Goal: Transaction & Acquisition: Purchase product/service

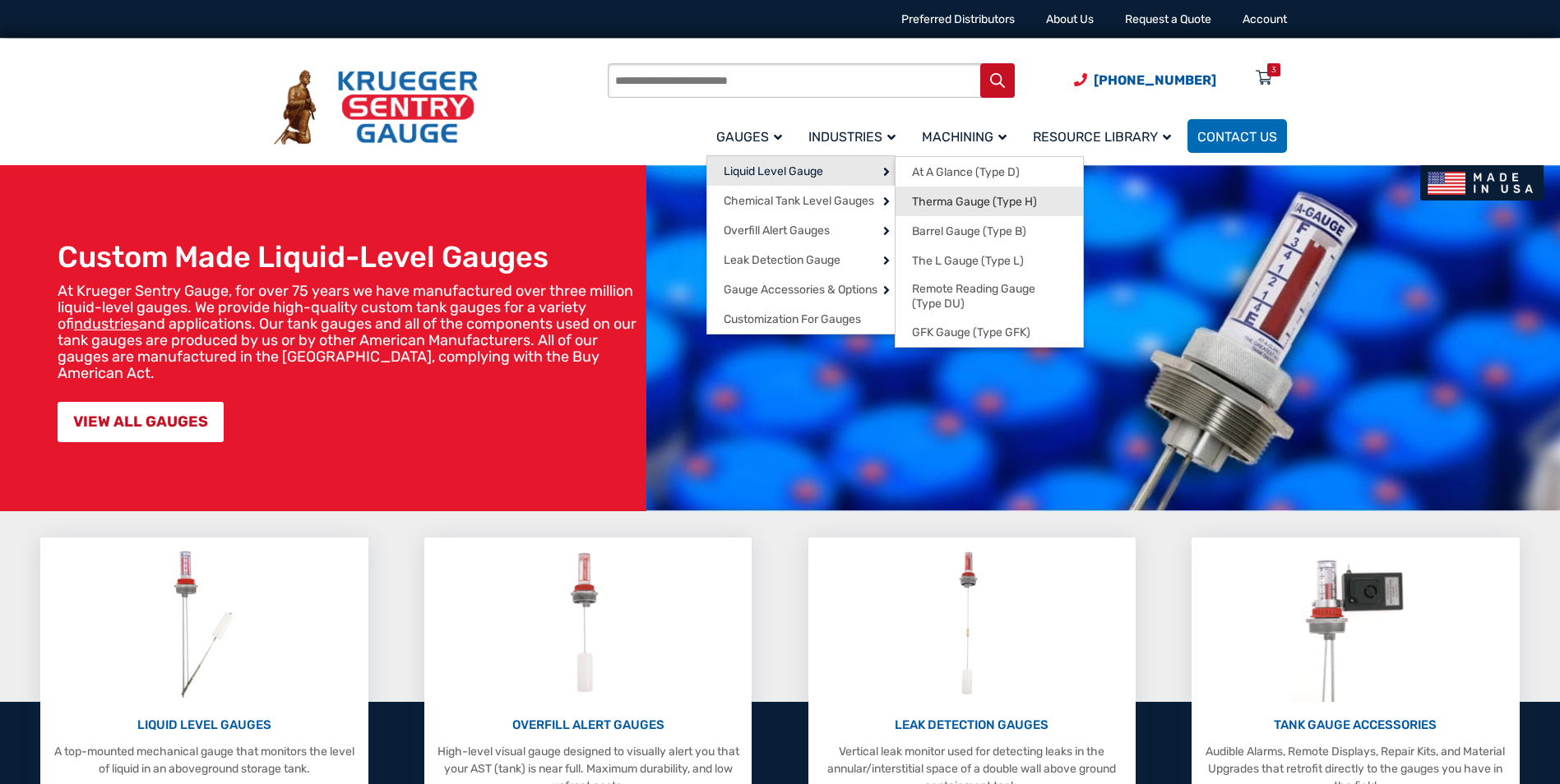
click at [977, 203] on span "Therma Gauge (Type H)" at bounding box center [974, 202] width 125 height 14
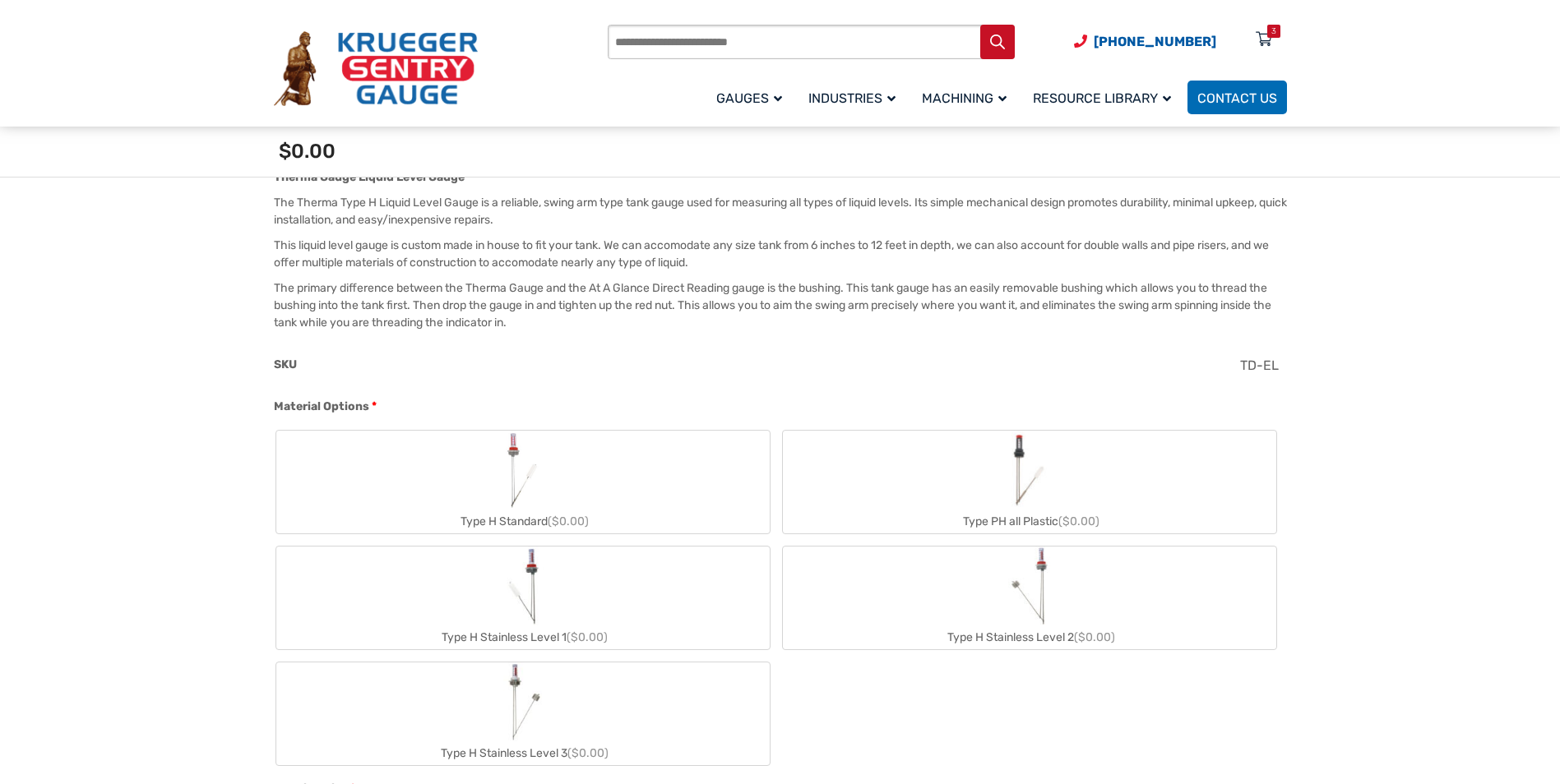
scroll to position [493, 0]
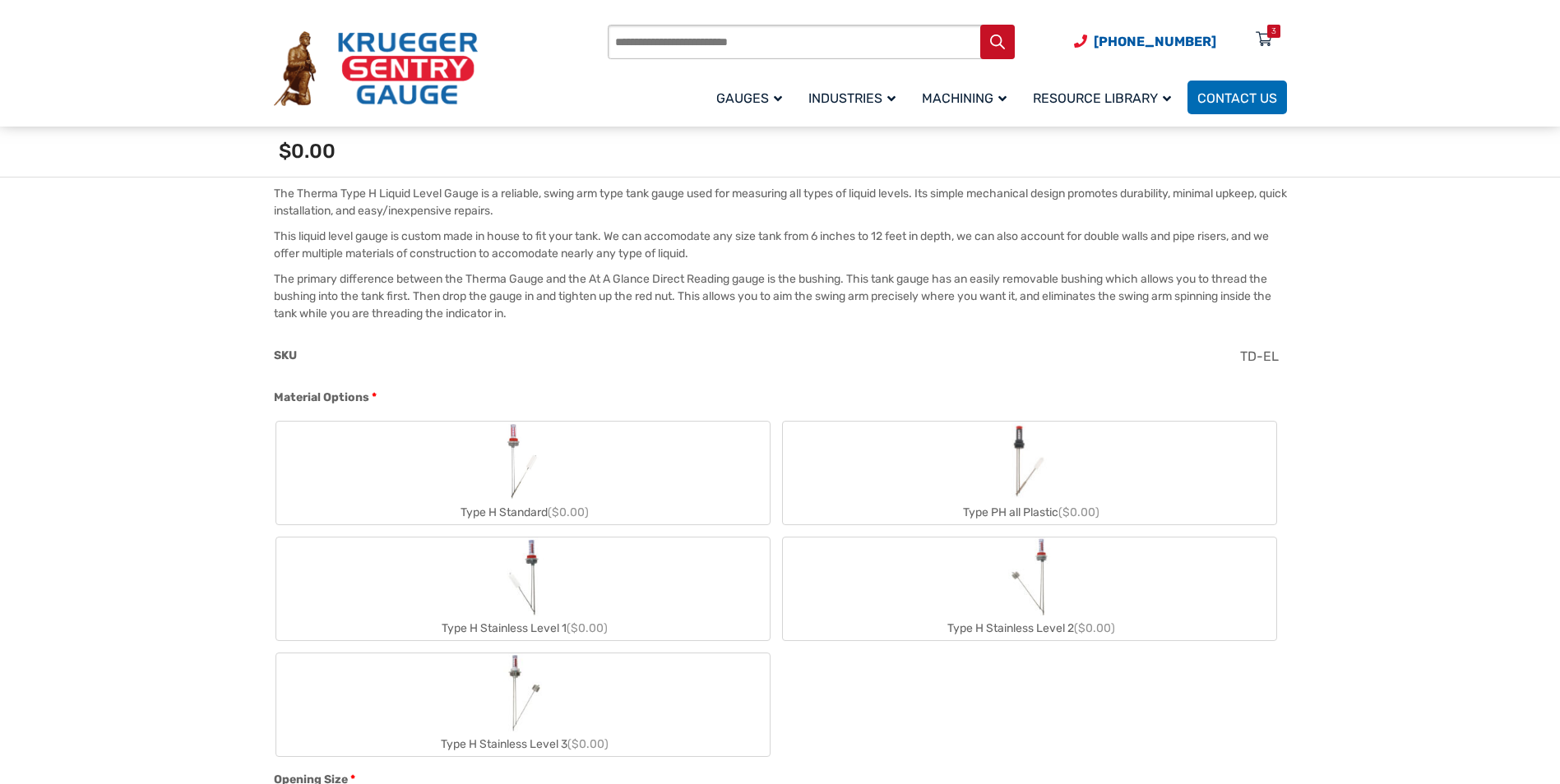
click at [1103, 617] on div "Type H Stainless Level 2 ($0.00)" at bounding box center [1029, 628] width 493 height 24
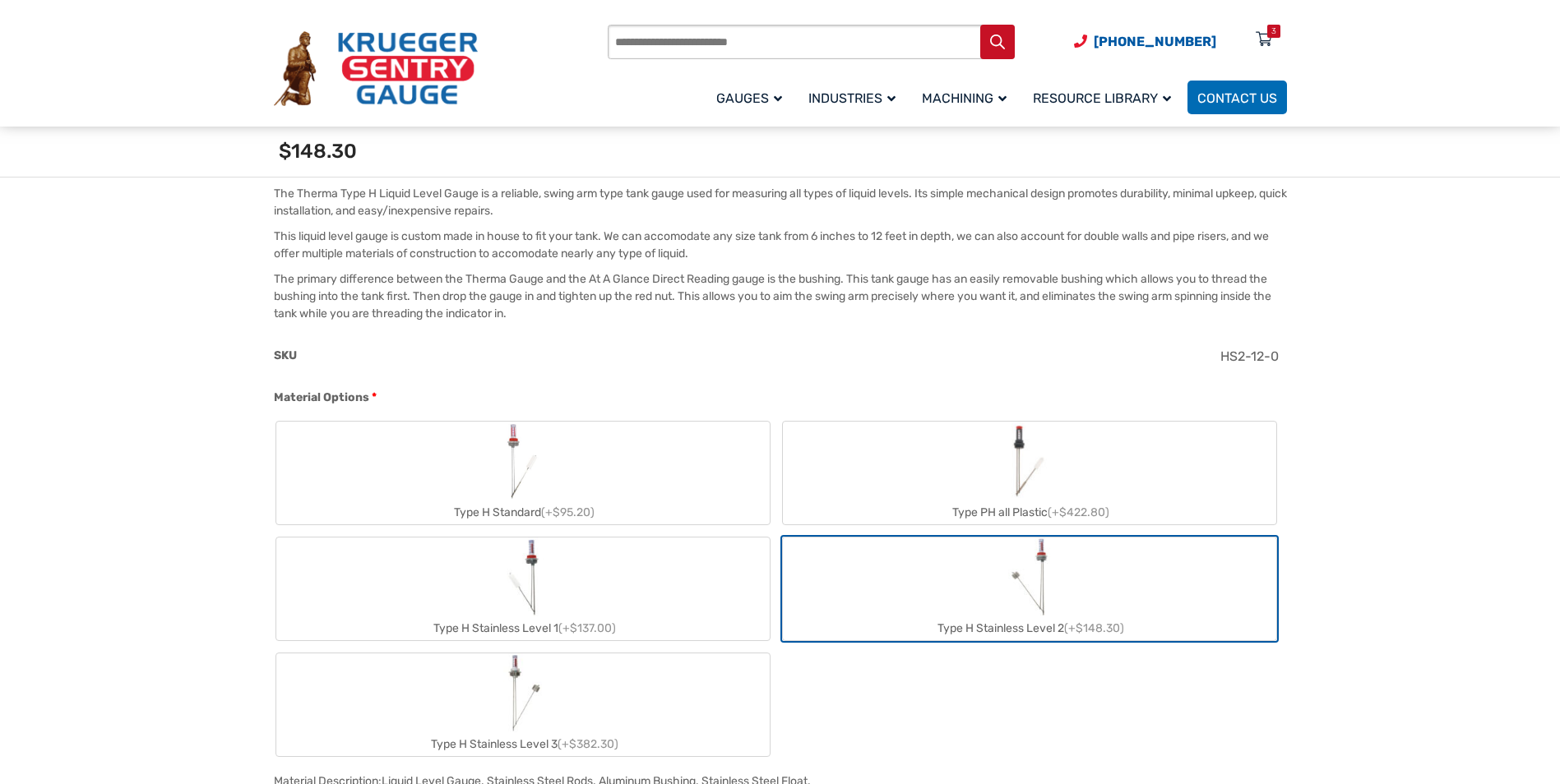
click at [604, 482] on label "Type H Standard (+$95.20)" at bounding box center [522, 473] width 493 height 103
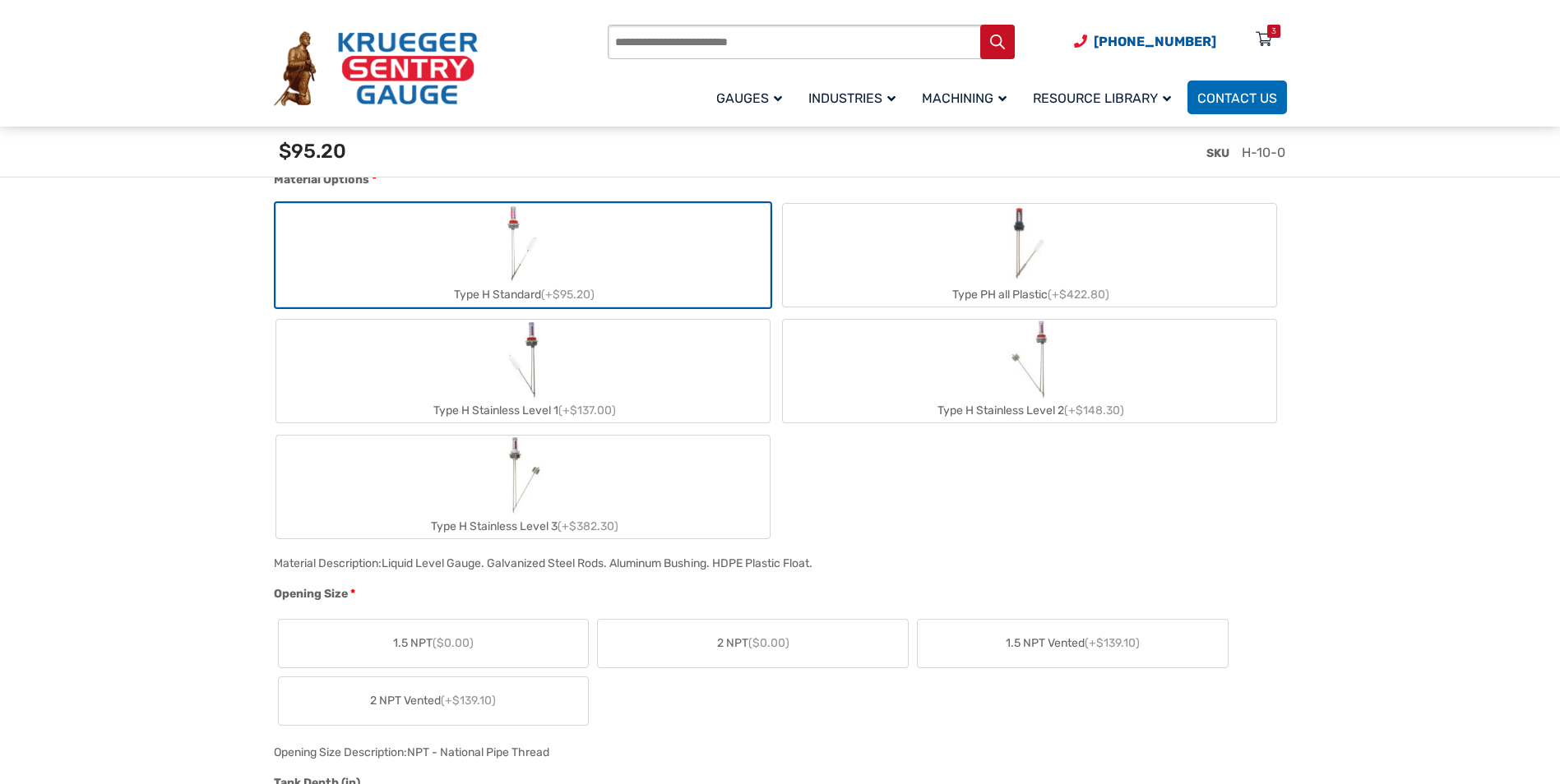
scroll to position [740, 0]
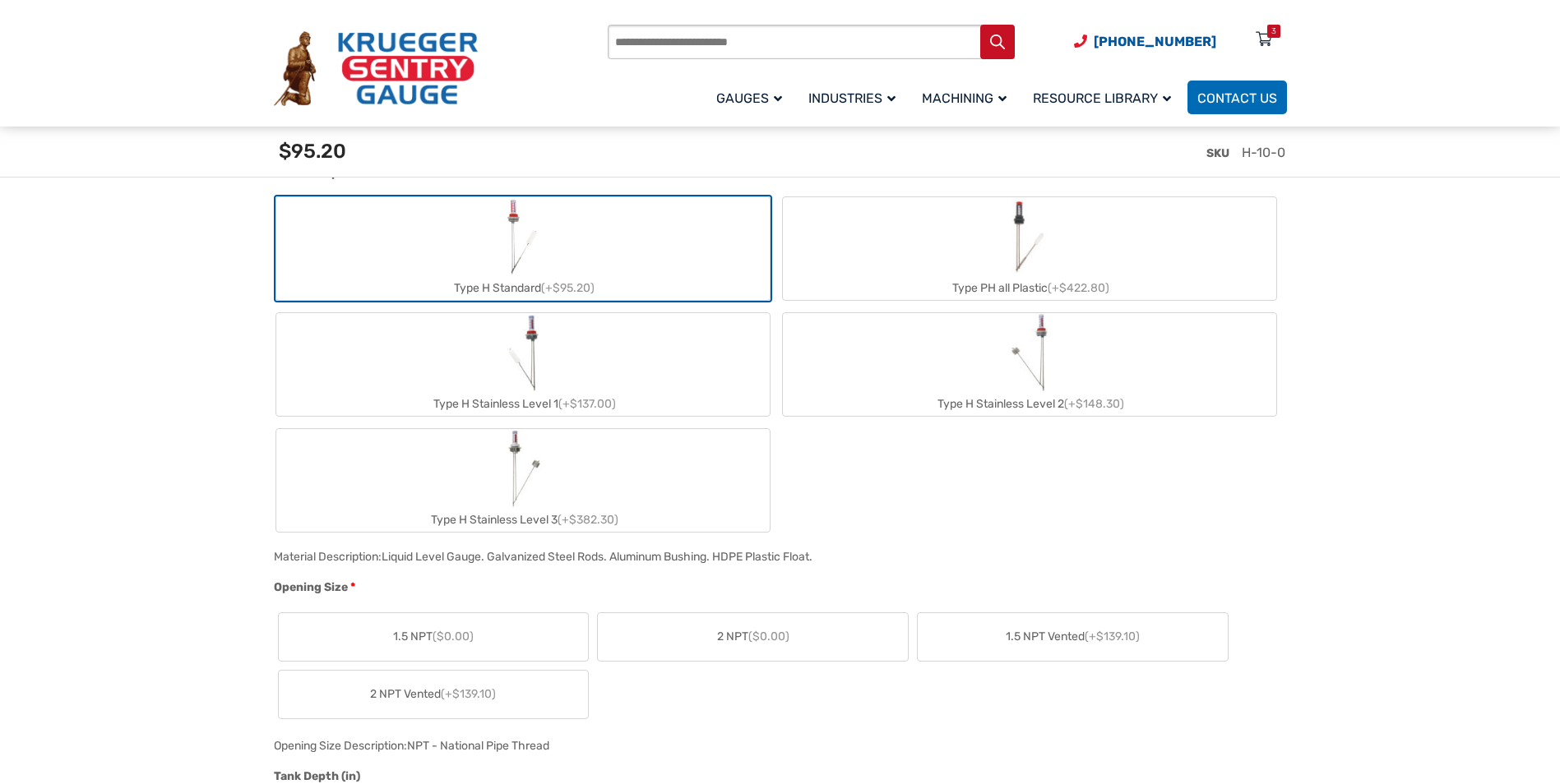
click at [738, 634] on span "2 NPT ($0.00)" at bounding box center [753, 636] width 72 height 17
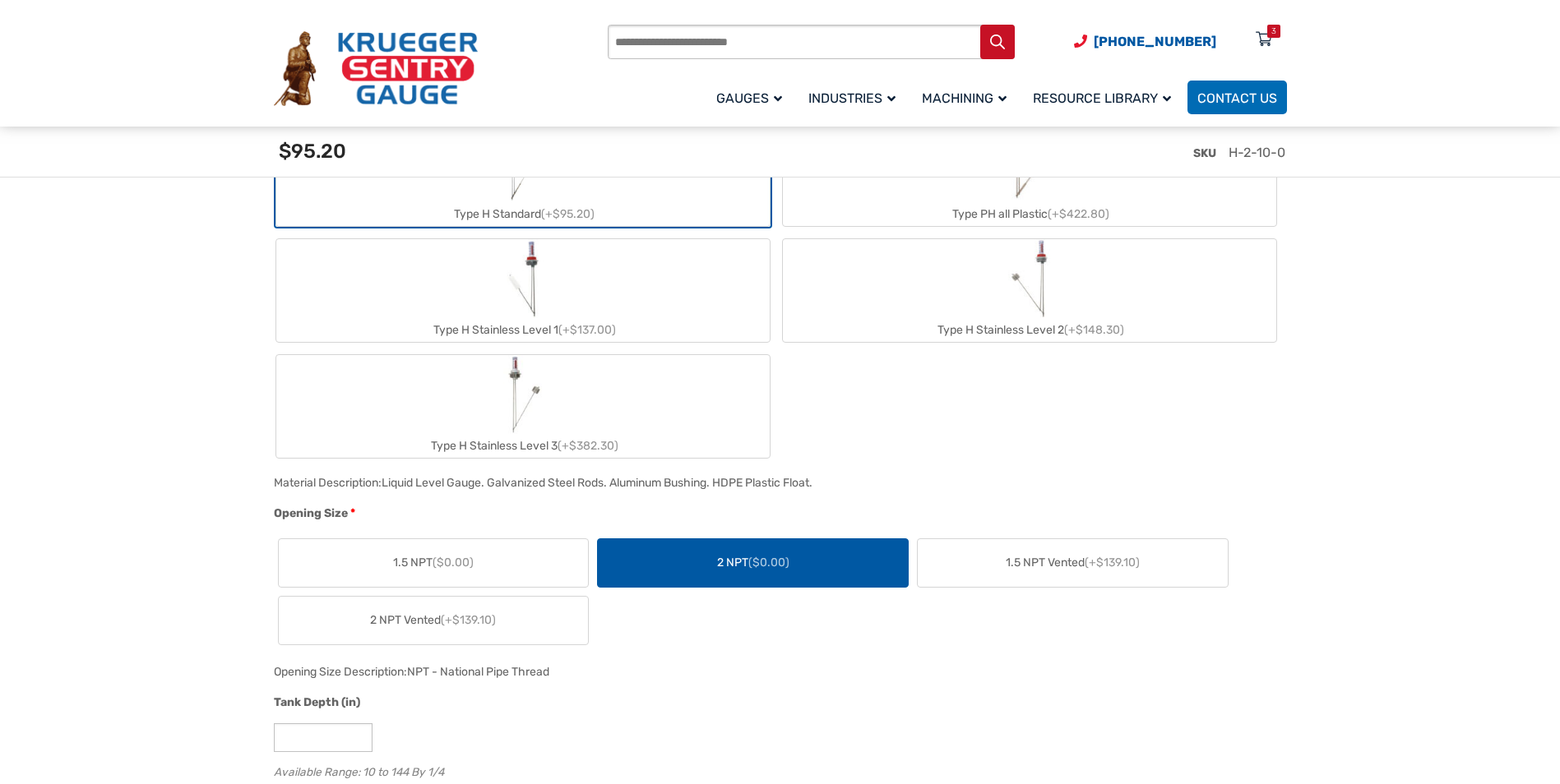
scroll to position [987, 0]
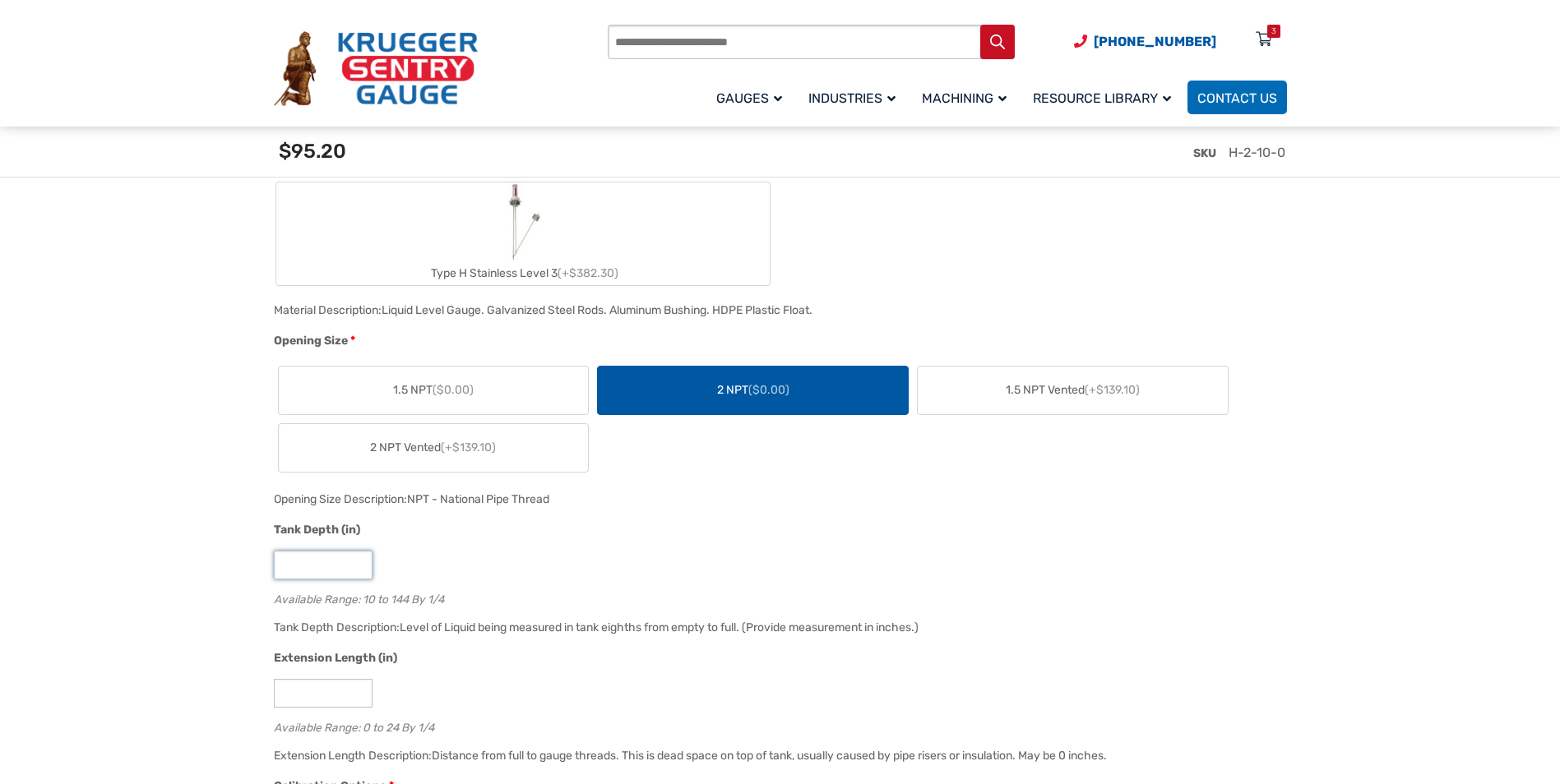
click at [315, 559] on input "**" at bounding box center [322, 565] width 99 height 29
type input "*"
type input "**"
click at [305, 691] on input "*" at bounding box center [322, 693] width 99 height 29
type input "*"
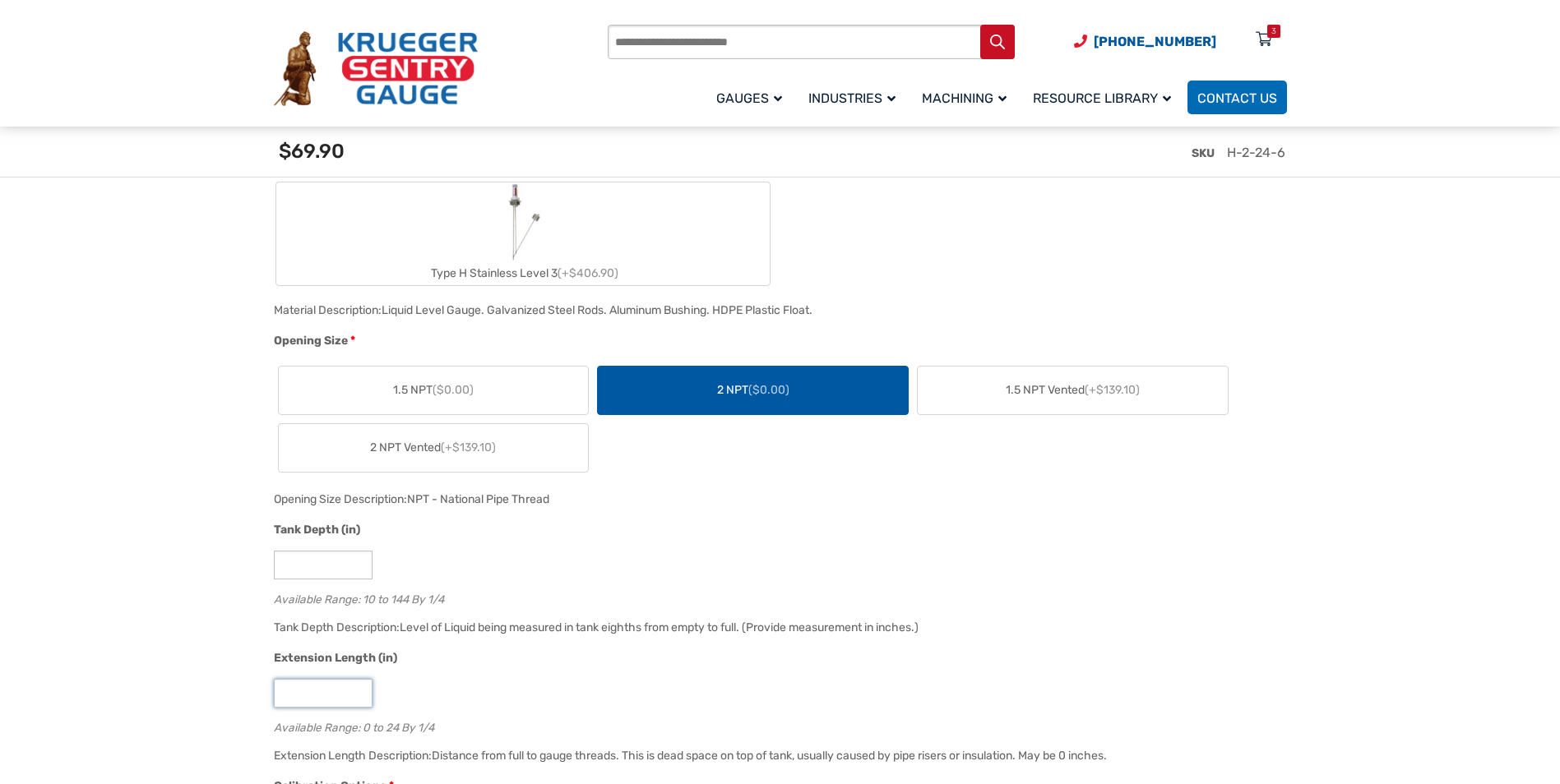
click at [441, 694] on div "*" at bounding box center [776, 693] width 1005 height 29
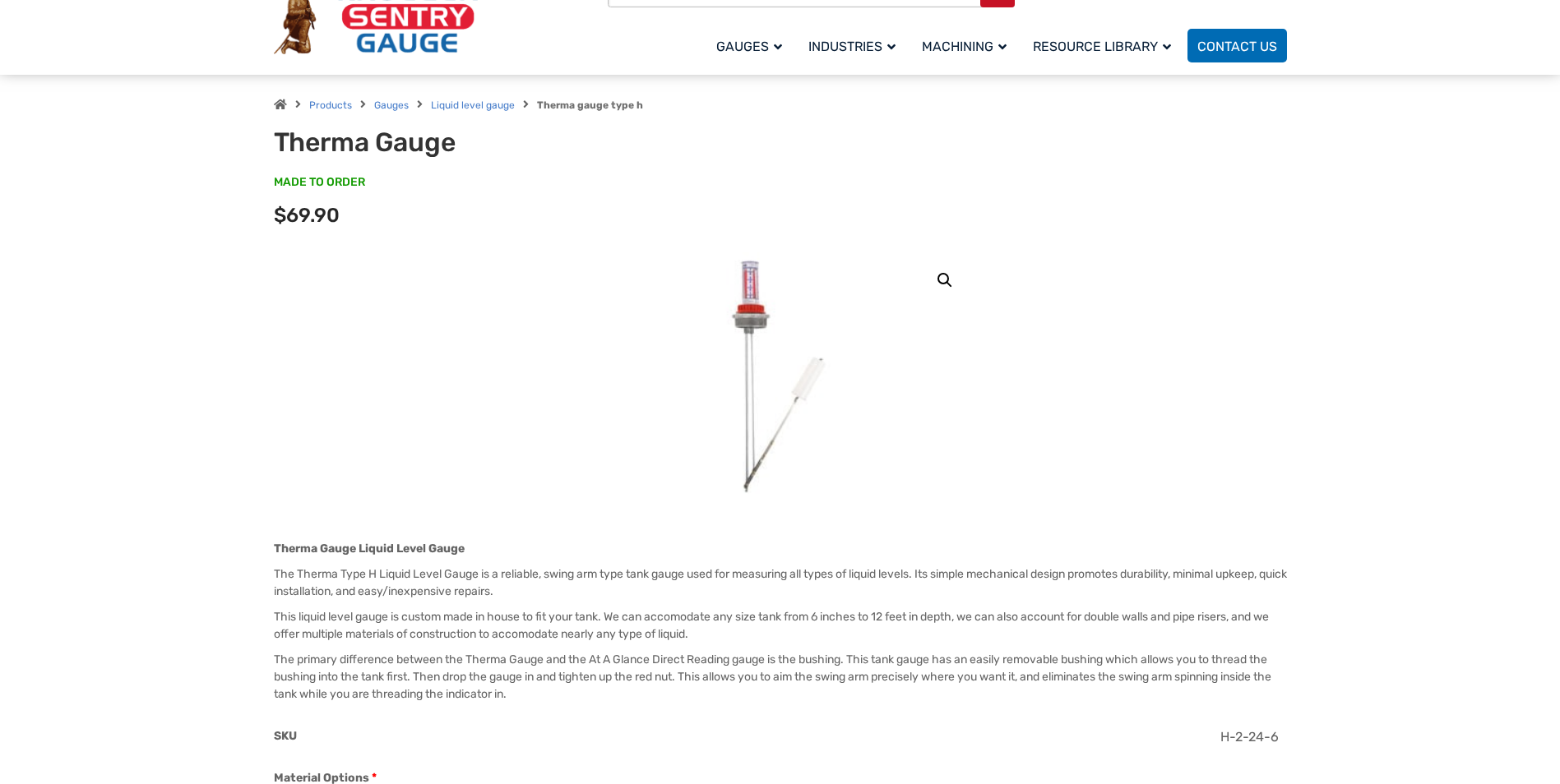
scroll to position [0, 0]
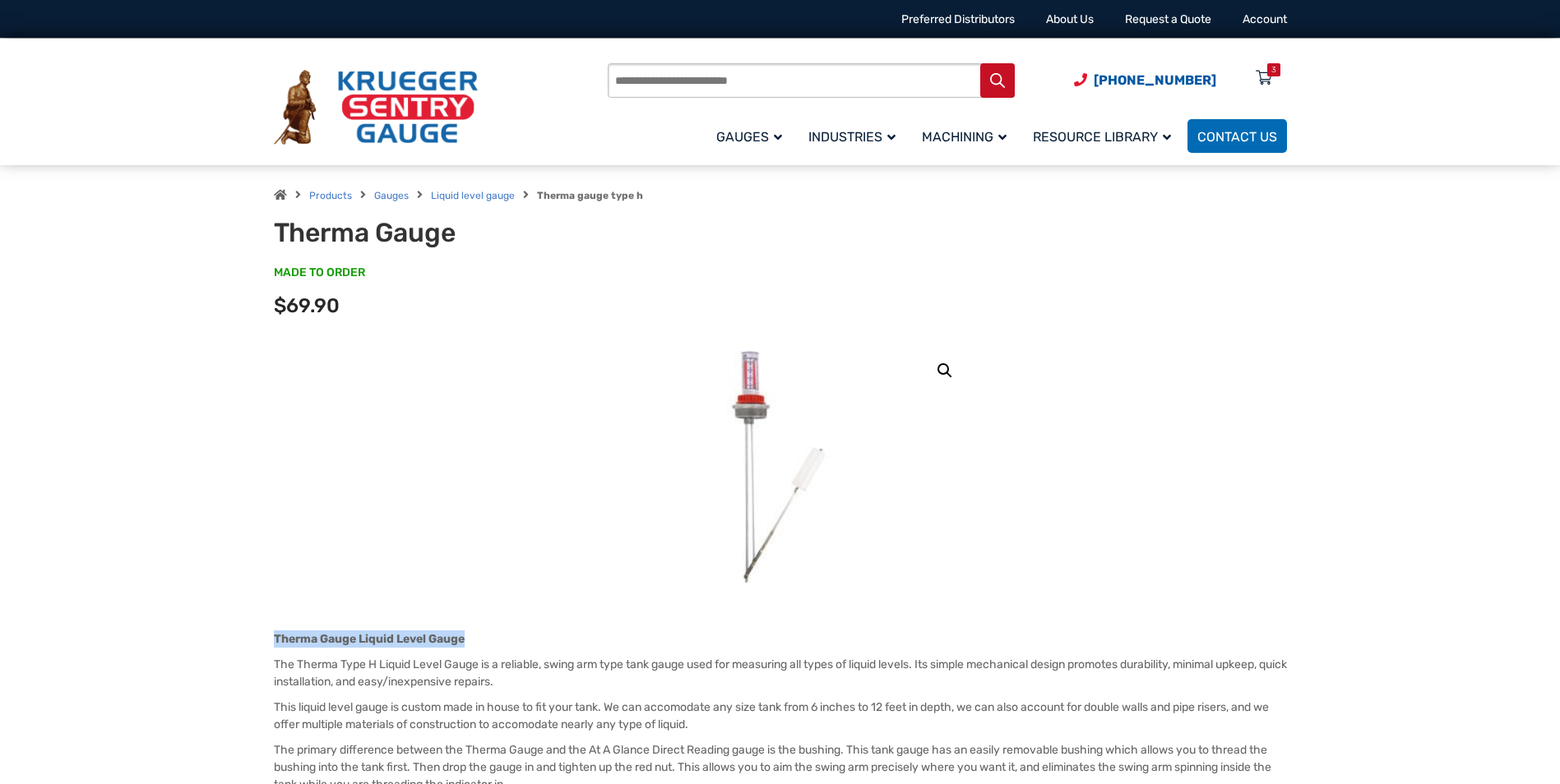
drag, startPoint x: 257, startPoint y: 642, endPoint x: 464, endPoint y: 641, distance: 207.0
copy strong "Therma Gauge Liquid Level Gauge"
